Goal: Transaction & Acquisition: Purchase product/service

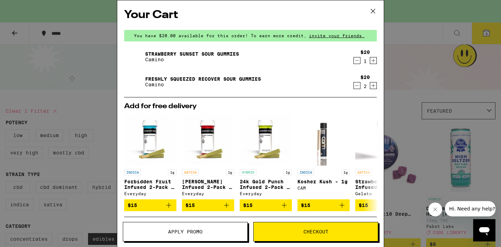
click at [307, 235] on button "Checkout" at bounding box center [315, 231] width 125 height 19
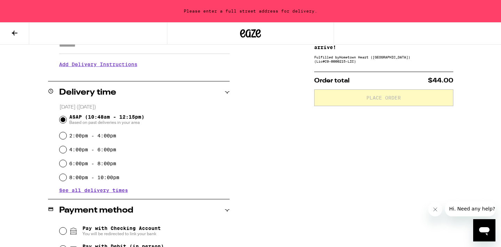
scroll to position [137, 0]
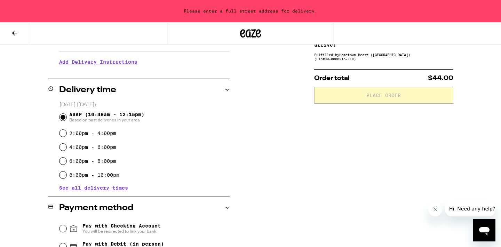
click at [111, 177] on label "8:00pm - 10:00pm" at bounding box center [94, 175] width 50 height 6
click at [66, 177] on input "8:00pm - 10:00pm" at bounding box center [62, 174] width 7 height 7
radio input "true"
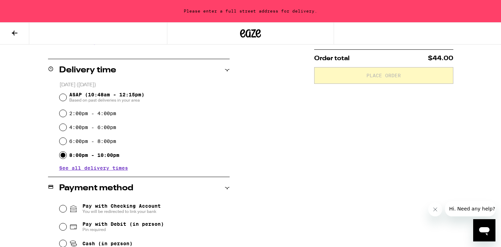
scroll to position [172, 0]
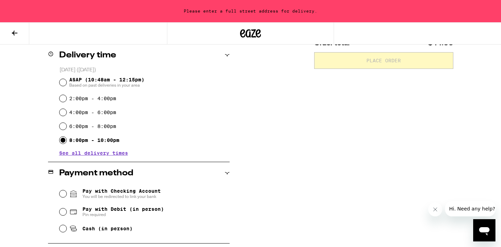
click at [121, 194] on span "Pay with Checking Account You will be redirected to link your bank" at bounding box center [121, 193] width 78 height 11
click at [66, 194] on input "Pay with Checking Account You will be redirected to link your bank" at bounding box center [62, 193] width 7 height 7
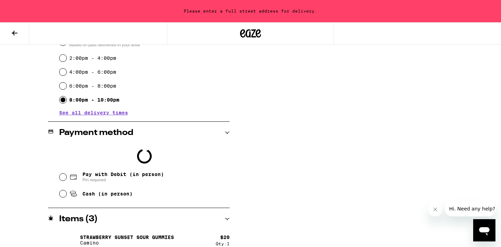
scroll to position [219, 0]
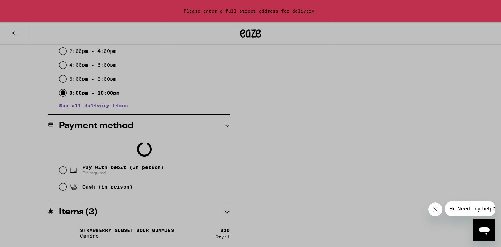
click at [400, 103] on div at bounding box center [250, 123] width 501 height 247
click at [341, 61] on div at bounding box center [250, 123] width 501 height 247
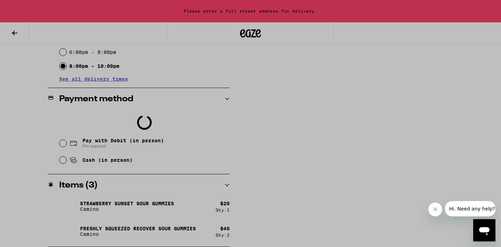
scroll to position [246, 0]
click at [434, 210] on icon "Close message from company" at bounding box center [435, 210] width 6 height 6
click at [380, 163] on div at bounding box center [250, 123] width 501 height 247
click at [255, 26] on div at bounding box center [250, 123] width 501 height 247
click at [162, 57] on div at bounding box center [250, 123] width 501 height 247
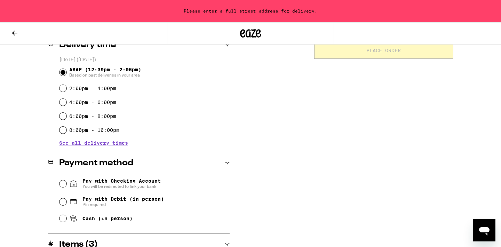
scroll to position [184, 0]
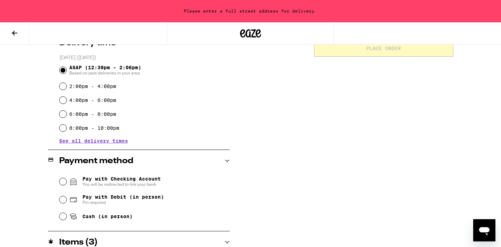
click at [58, 202] on div "Pay with Checking Account You will be redirected to link your bank Pay with Deb…" at bounding box center [139, 198] width 182 height 52
click at [61, 202] on input "Pay with Debit (in person) Pin required" at bounding box center [62, 199] width 7 height 7
radio input "true"
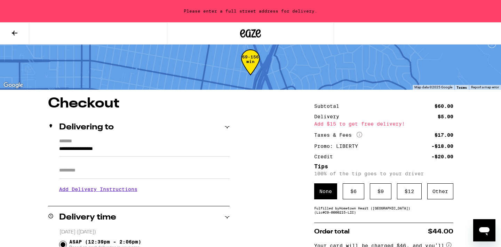
scroll to position [16, 0]
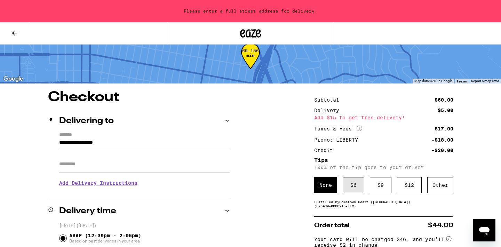
click at [351, 189] on div "$ 6" at bounding box center [354, 185] width 22 height 16
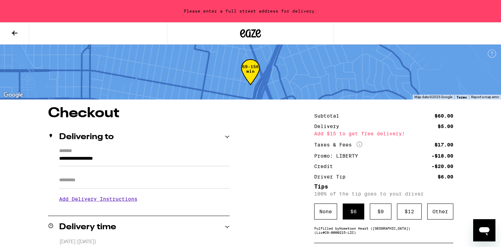
scroll to position [0, 0]
click at [155, 163] on input "**********" at bounding box center [144, 160] width 170 height 12
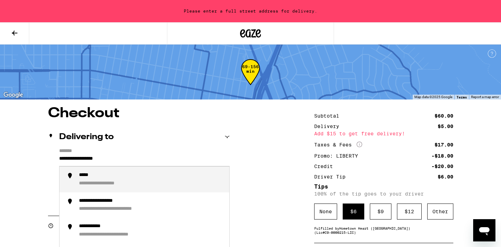
drag, startPoint x: 155, startPoint y: 163, endPoint x: 62, endPoint y: 162, distance: 93.2
click at [62, 162] on input "**********" at bounding box center [144, 160] width 170 height 12
click at [81, 180] on div "**********" at bounding box center [151, 179] width 145 height 15
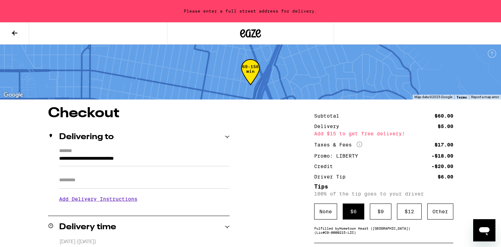
type input "**********"
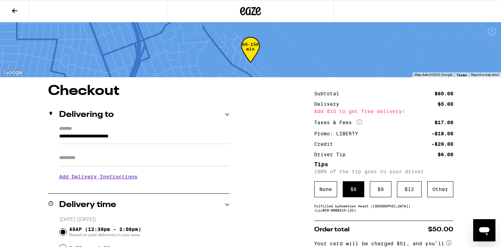
click at [20, 13] on button at bounding box center [14, 11] width 29 height 22
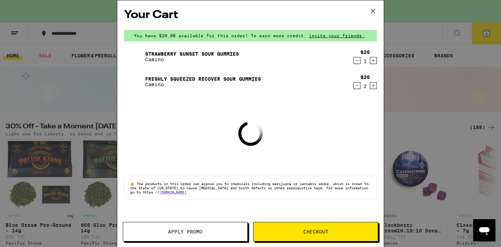
click at [187, 55] on link "Strawberry Sunset Sour Gummies" at bounding box center [192, 54] width 94 height 6
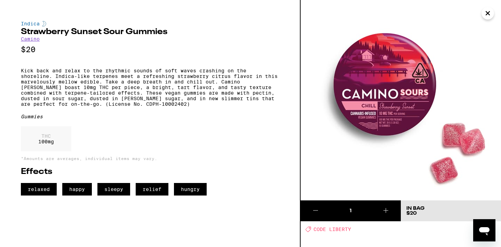
click at [486, 6] on img at bounding box center [401, 100] width 200 height 200
click at [488, 10] on icon "Close" at bounding box center [487, 13] width 8 height 10
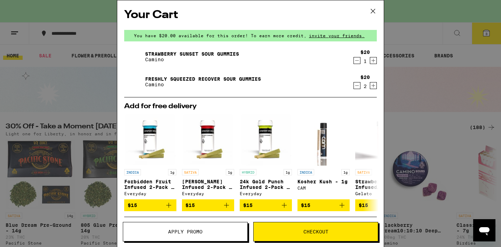
click at [482, 36] on div "Your Cart You have $20.00 available for this order! To earn more credit, invite…" at bounding box center [250, 123] width 501 height 247
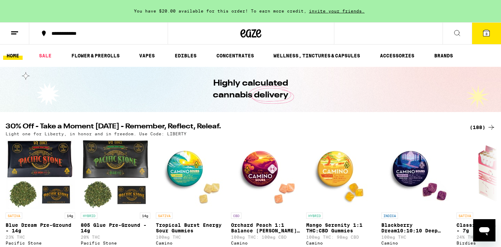
click at [485, 34] on icon at bounding box center [486, 33] width 6 height 6
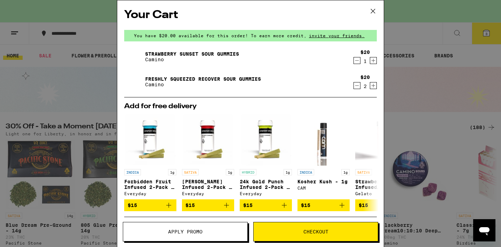
click at [356, 83] on icon "Decrement" at bounding box center [357, 85] width 6 height 8
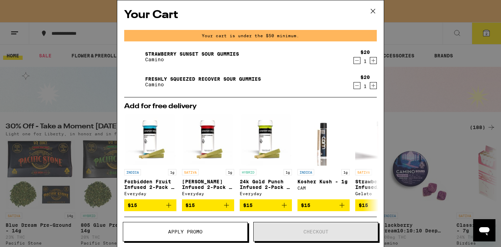
click at [438, 134] on div "Your Cart Your cart is under the $50 minimum. Strawberry Sunset Sour Gummies Ca…" at bounding box center [250, 123] width 501 height 247
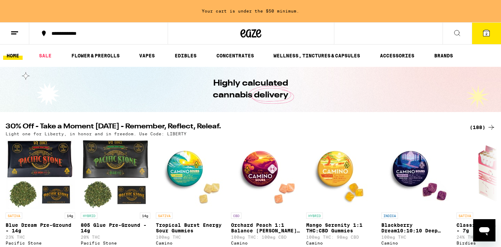
click at [483, 129] on div "(188)" at bounding box center [483, 127] width 26 height 8
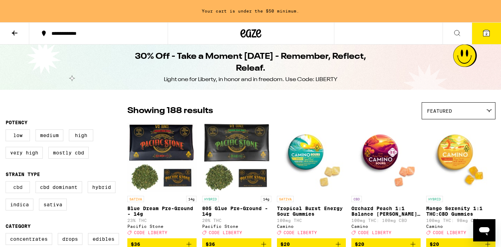
click at [21, 191] on label "CBD" at bounding box center [18, 187] width 24 height 12
click at [7, 183] on input "CBD" at bounding box center [7, 182] width 0 height 0
checkbox input "true"
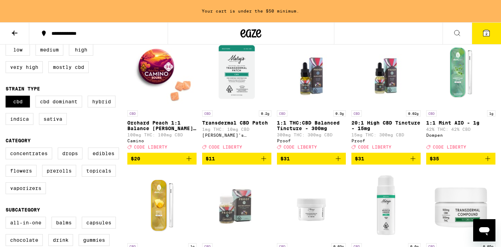
scroll to position [48, 0]
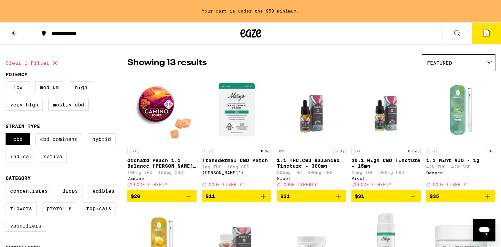
click at [70, 142] on label "CBD Dominant" at bounding box center [58, 139] width 47 height 12
click at [7, 135] on input "CBD Dominant" at bounding box center [7, 134] width 0 height 0
click at [70, 142] on label "CBD Dominant" at bounding box center [58, 139] width 47 height 12
click at [7, 135] on input "CBD Dominant" at bounding box center [7, 134] width 0 height 0
checkbox input "false"
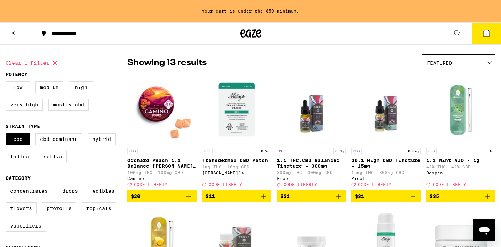
click at [161, 108] on img "Open page for Orchard Peach 1:1 Balance Sours Gummies from Camino" at bounding box center [161, 110] width 69 height 70
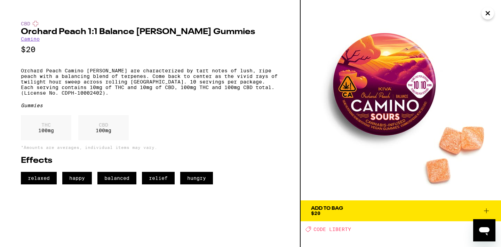
click at [491, 14] on icon "Close" at bounding box center [487, 13] width 8 height 10
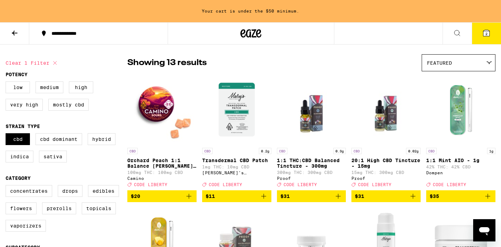
click at [484, 30] on icon at bounding box center [486, 33] width 8 height 8
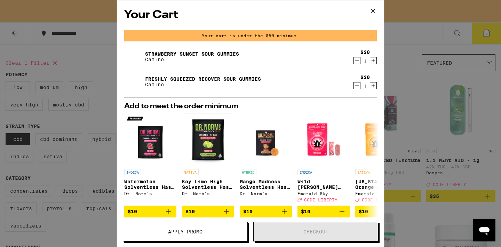
click at [373, 86] on icon "Increment" at bounding box center [373, 86] width 4 height 4
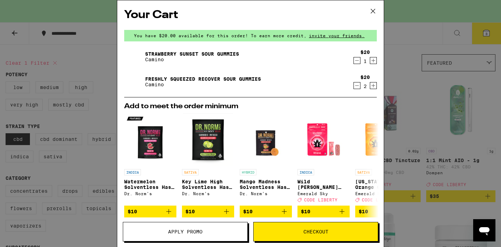
click at [285, 235] on button "Checkout" at bounding box center [315, 231] width 125 height 19
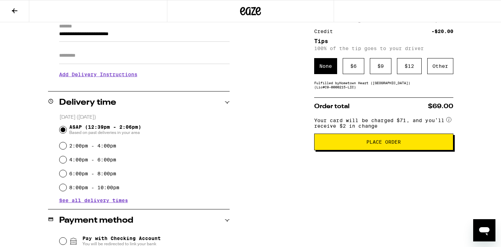
scroll to position [37, 0]
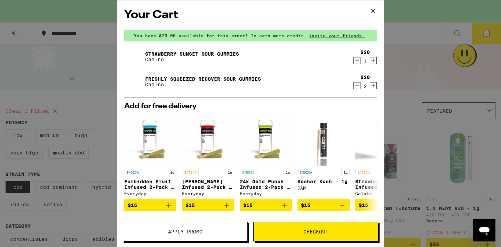
click at [205, 232] on span "Apply Promo" at bounding box center [185, 231] width 124 height 5
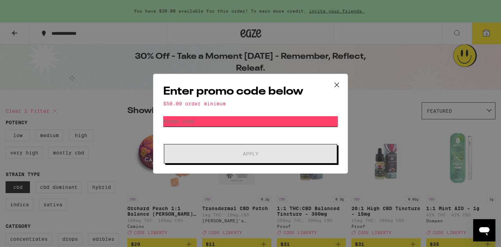
click at [226, 122] on input "Promo Code" at bounding box center [250, 121] width 175 height 10
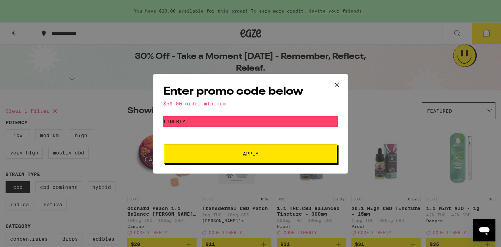
type input "liberty"
click at [243, 155] on span "Apply" at bounding box center [251, 153] width 16 height 5
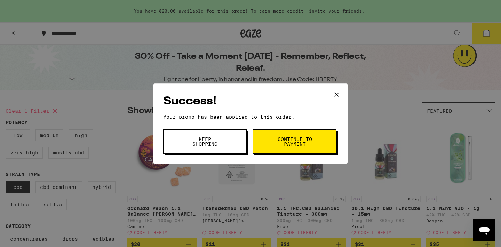
click at [271, 158] on div "Success! Your promo has been applied to this order. Promo Code liberty Keep Sho…" at bounding box center [250, 123] width 195 height 80
click at [278, 146] on span "Continue to payment" at bounding box center [294, 142] width 35 height 10
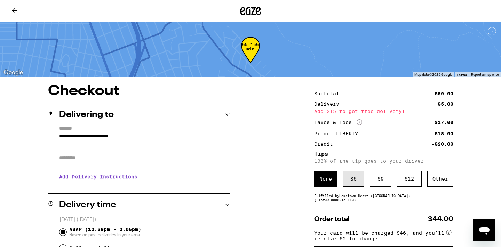
click at [355, 181] on div "$ 6" at bounding box center [354, 179] width 22 height 16
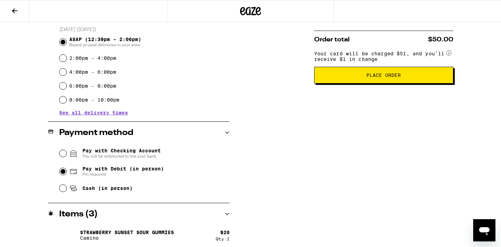
scroll to position [195, 0]
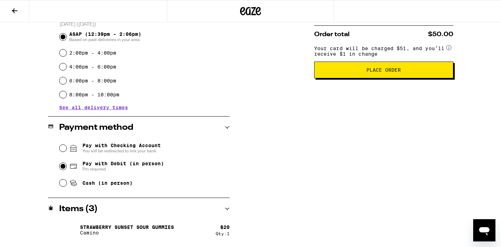
click at [94, 97] on label "8:00pm - 10:00pm" at bounding box center [94, 95] width 50 height 6
click at [66, 98] on input "8:00pm - 10:00pm" at bounding box center [62, 94] width 7 height 7
radio input "true"
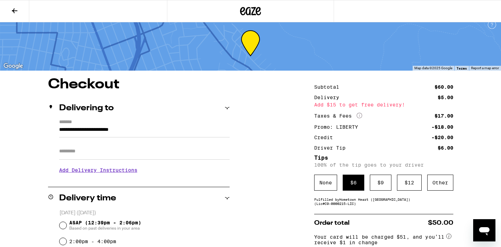
scroll to position [5, 0]
